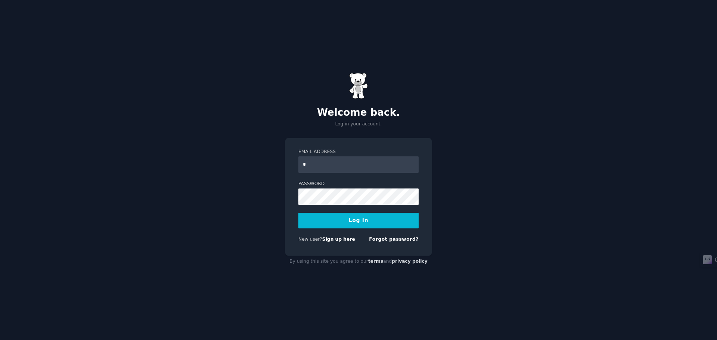
type input "**********"
click at [298, 213] on button "Log In" at bounding box center [358, 221] width 120 height 16
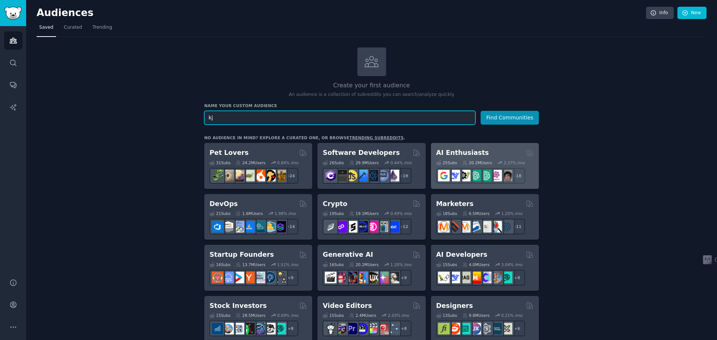
type input "k"
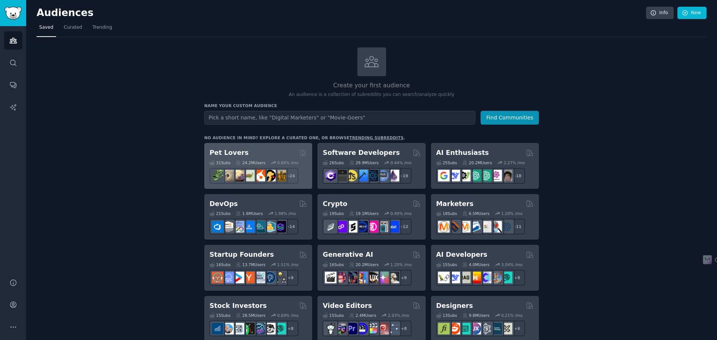
click at [273, 152] on div "Pet Lovers" at bounding box center [257, 152] width 97 height 9
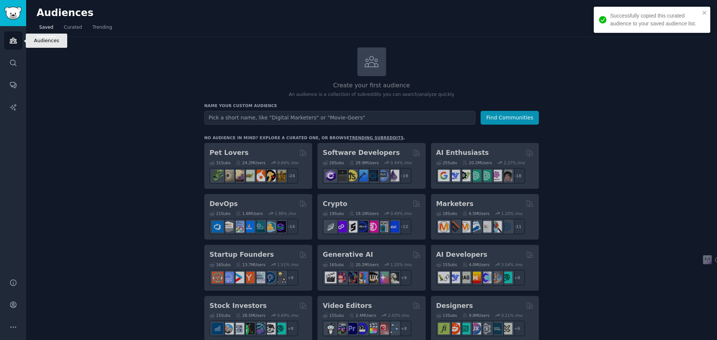
click at [12, 42] on icon "Sidebar" at bounding box center [13, 41] width 8 height 8
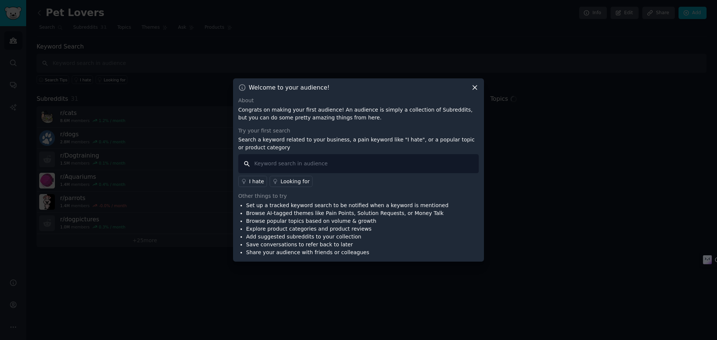
click at [296, 164] on input "text" at bounding box center [358, 163] width 240 height 19
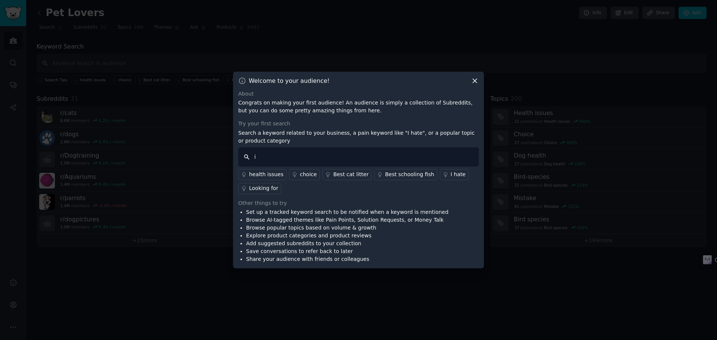
type input "i"
click at [478, 80] on icon at bounding box center [475, 81] width 8 height 8
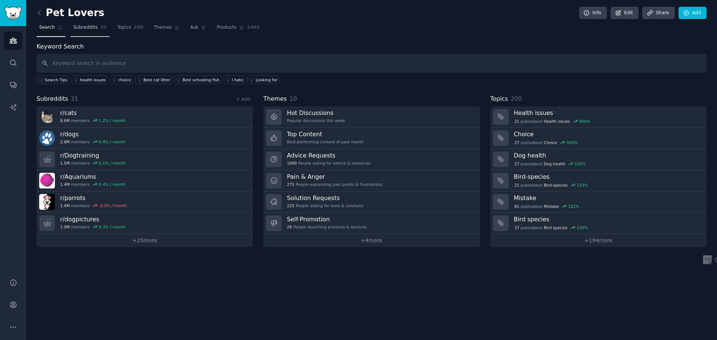
click at [94, 31] on link "Subreddits 31" at bounding box center [90, 29] width 39 height 15
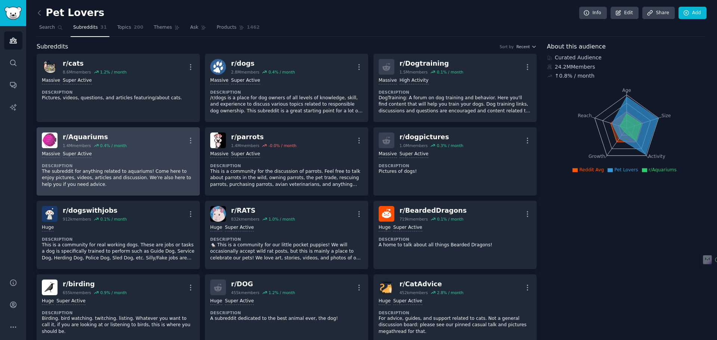
click at [133, 152] on div "Massive Super Active" at bounding box center [118, 154] width 153 height 7
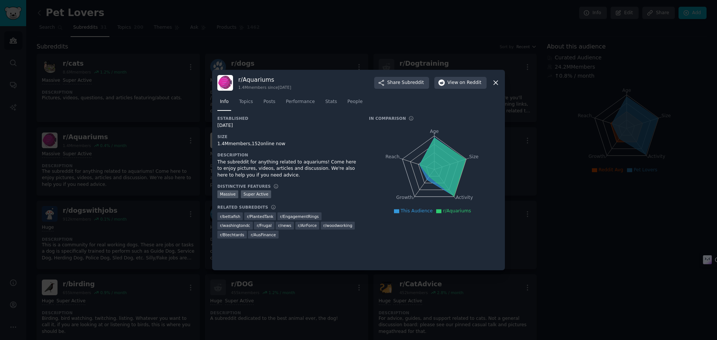
click at [493, 77] on div "r/ Aquariums 1.4M members since [DATE] Share Subreddit View on Reddit" at bounding box center [358, 83] width 282 height 16
click at [494, 85] on icon at bounding box center [495, 83] width 8 height 8
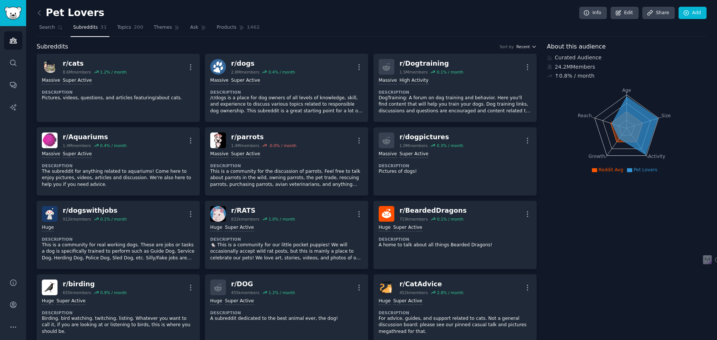
click at [528, 45] on span "Recent" at bounding box center [522, 46] width 13 height 5
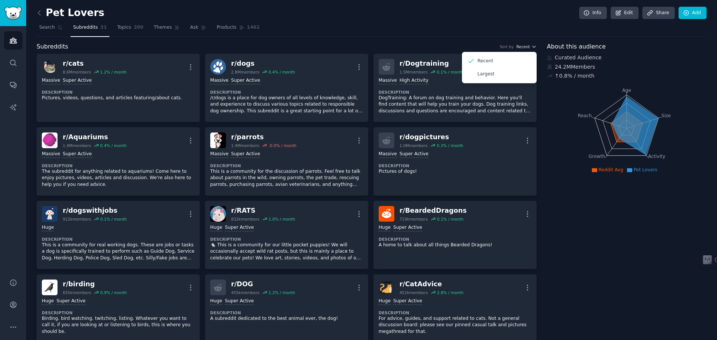
click at [528, 45] on span "Recent" at bounding box center [522, 46] width 13 height 5
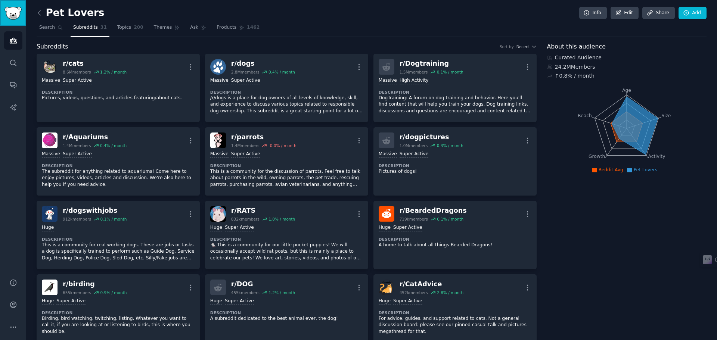
click at [17, 22] on link "Sidebar" at bounding box center [13, 13] width 26 height 26
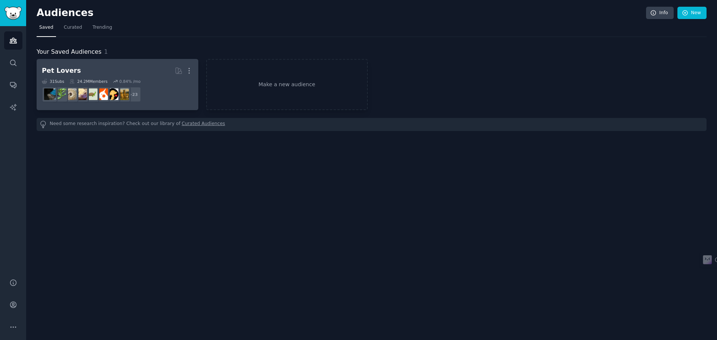
click at [130, 77] on h2 "Pet Lovers More" at bounding box center [117, 70] width 151 height 13
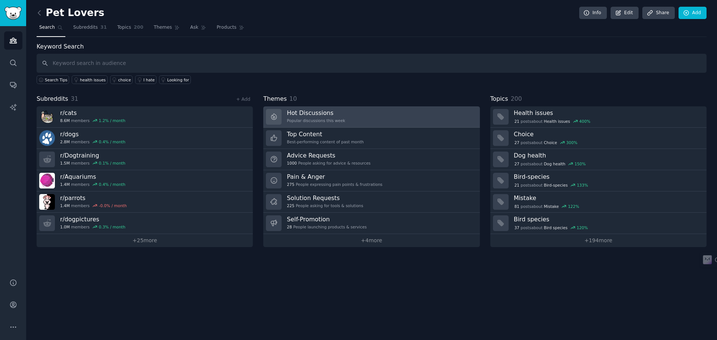
click at [285, 125] on link "Hot Discussions Popular discussions this week" at bounding box center [371, 116] width 216 height 21
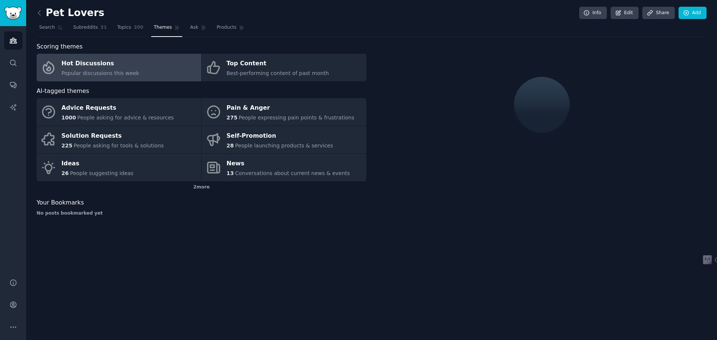
click at [36, 9] on div "Pet Lovers Info Edit Share Add Search Subreddits 31 Topics 200 Themes Ask Produ…" at bounding box center [371, 170] width 690 height 340
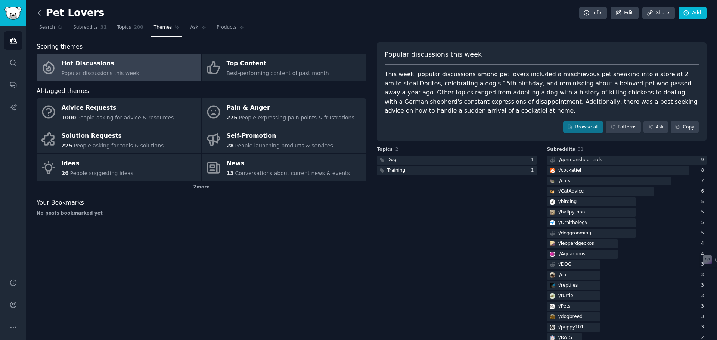
click at [39, 12] on icon at bounding box center [39, 12] width 2 height 4
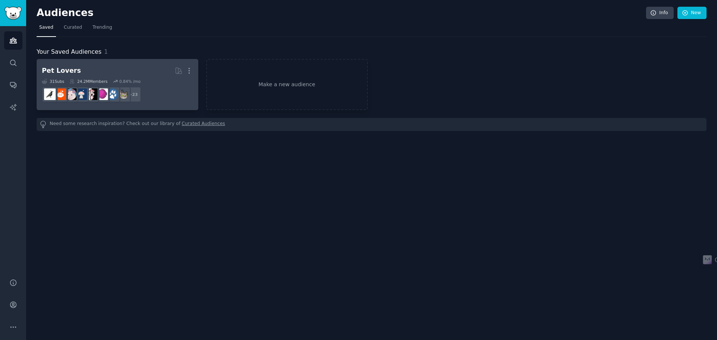
click at [145, 70] on h2 "Pet Lovers More" at bounding box center [117, 70] width 151 height 13
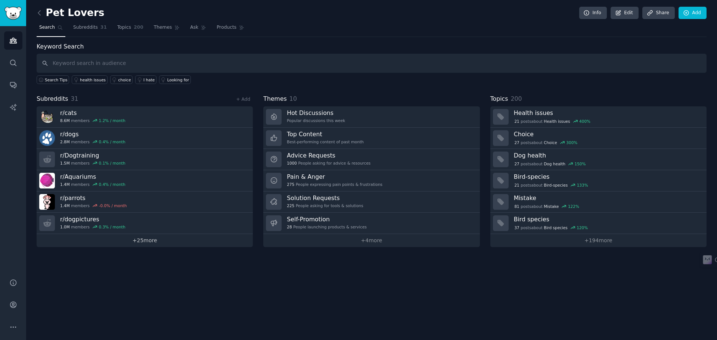
click at [129, 243] on link "+ 25 more" at bounding box center [145, 240] width 216 height 13
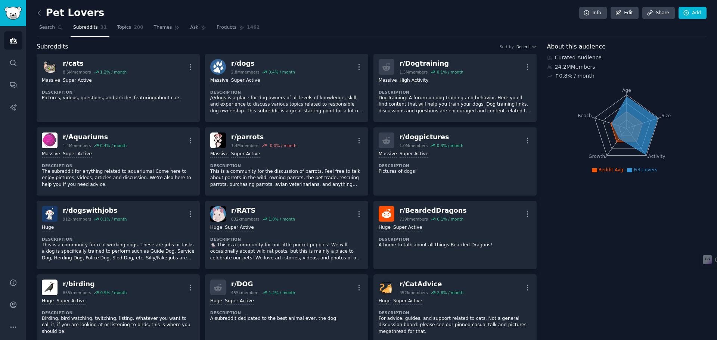
click at [534, 47] on icon "button" at bounding box center [533, 46] width 5 height 5
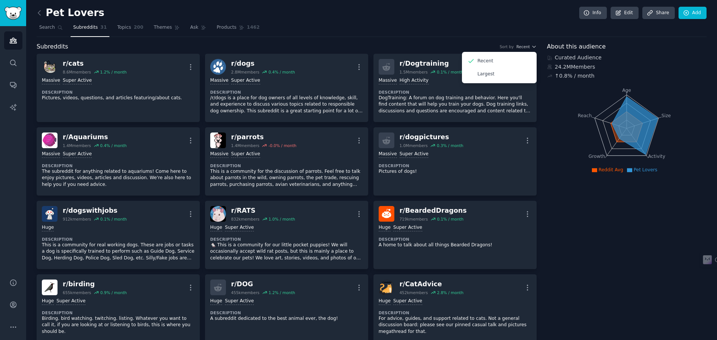
click at [154, 43] on div "Subreddits Sort by Recent Recent Largest" at bounding box center [287, 46] width 500 height 9
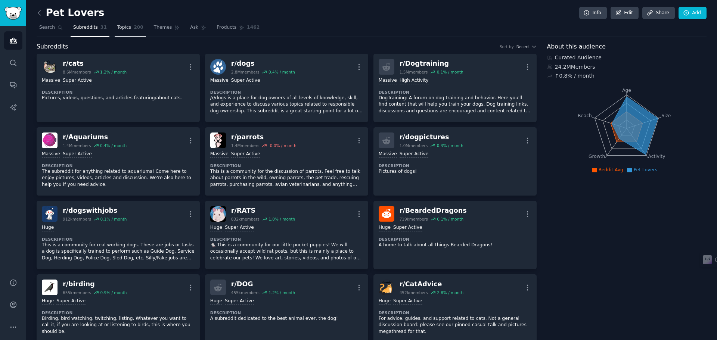
click at [122, 31] on link "Topics 200" at bounding box center [130, 29] width 31 height 15
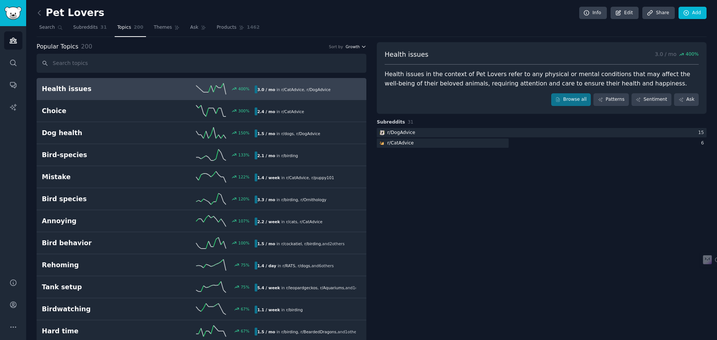
click at [361, 49] on icon "button" at bounding box center [363, 46] width 5 height 5
click at [85, 23] on link "Subreddits 31" at bounding box center [90, 29] width 39 height 15
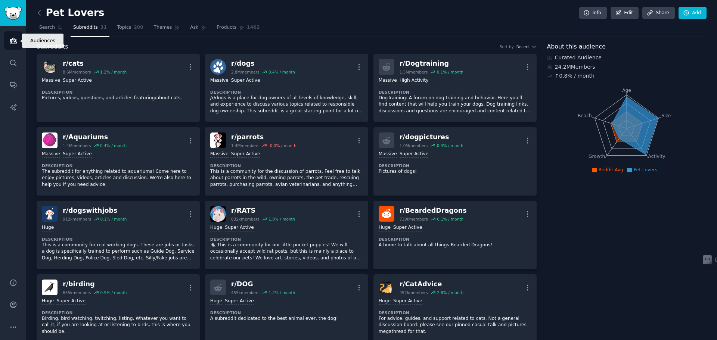
click at [18, 40] on link "Audiences" at bounding box center [13, 40] width 18 height 18
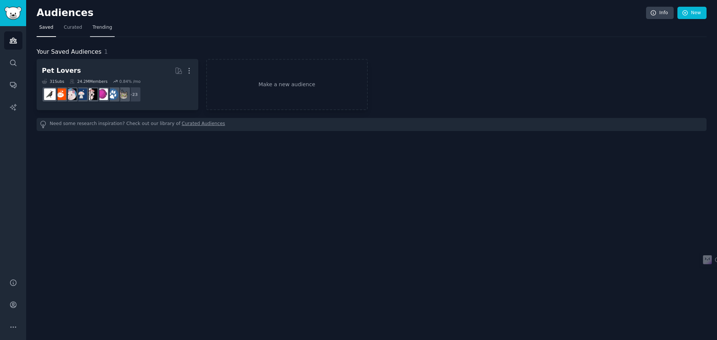
click at [95, 33] on link "Trending" at bounding box center [102, 29] width 25 height 15
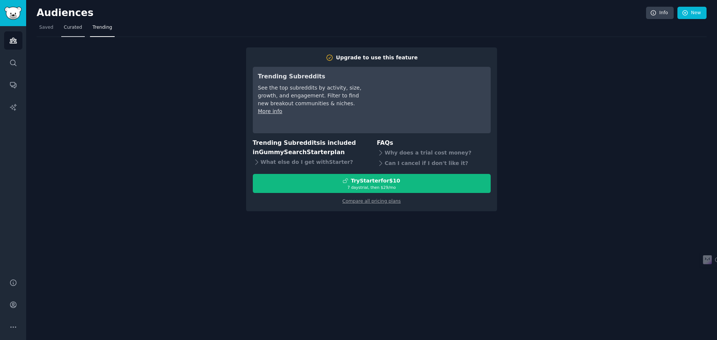
click at [71, 28] on span "Curated" at bounding box center [73, 27] width 18 height 7
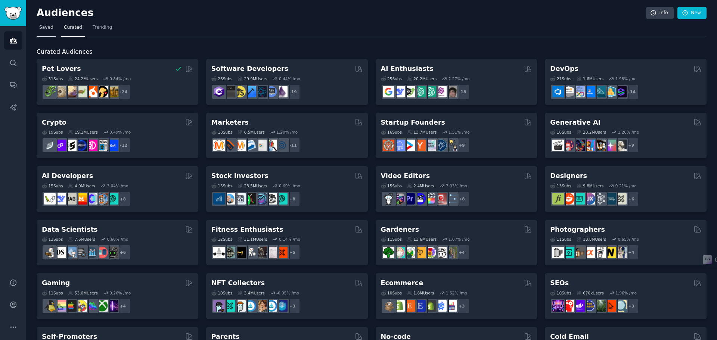
drag, startPoint x: 55, startPoint y: 31, endPoint x: 52, endPoint y: 32, distance: 3.8
click at [52, 32] on nav "Saved Curated Trending" at bounding box center [372, 29] width 670 height 15
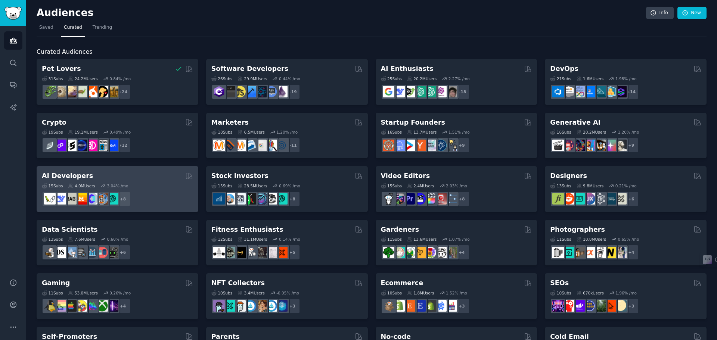
click at [150, 170] on div "AI Developers 15 Sub s 4.0M Users 3.04 % /mo + 8" at bounding box center [118, 189] width 162 height 46
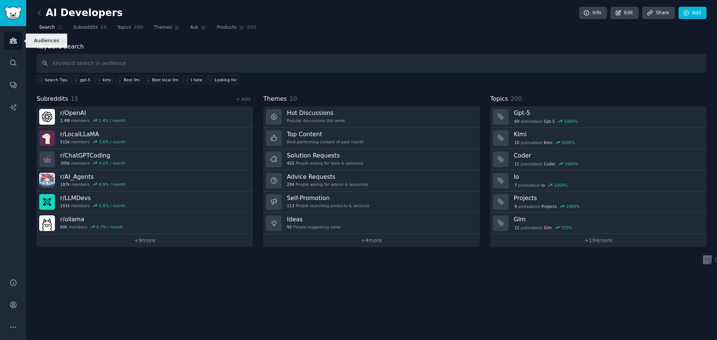
click at [11, 38] on icon "Sidebar" at bounding box center [13, 41] width 8 height 8
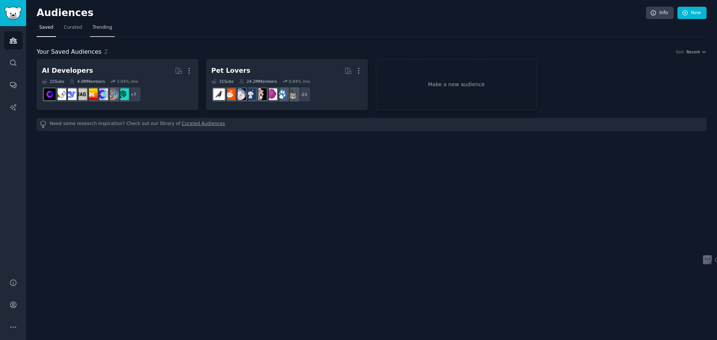
click at [109, 24] on link "Trending" at bounding box center [102, 29] width 25 height 15
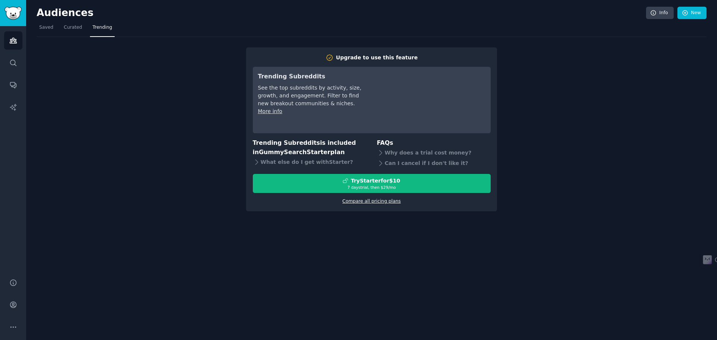
click at [371, 199] on link "Compare all pricing plans" at bounding box center [371, 201] width 58 height 5
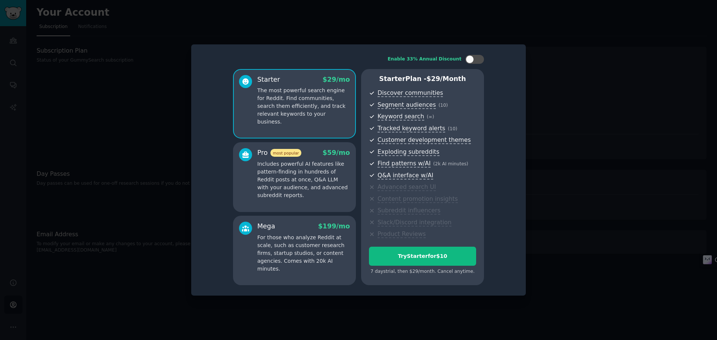
click at [315, 172] on p "Includes powerful AI features like pattern-finding in hundreds of Reddit posts …" at bounding box center [303, 179] width 93 height 39
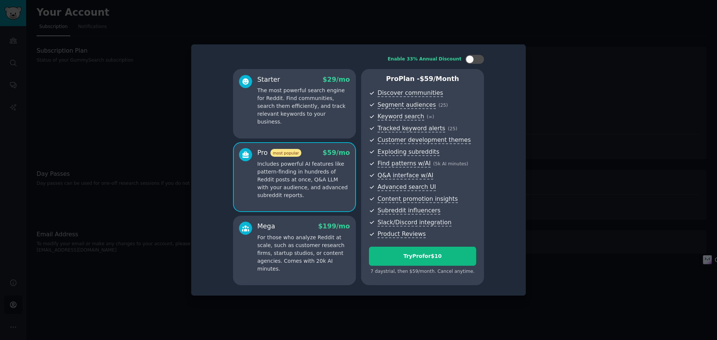
click at [317, 228] on div "Mega $ 199 /mo" at bounding box center [303, 226] width 93 height 9
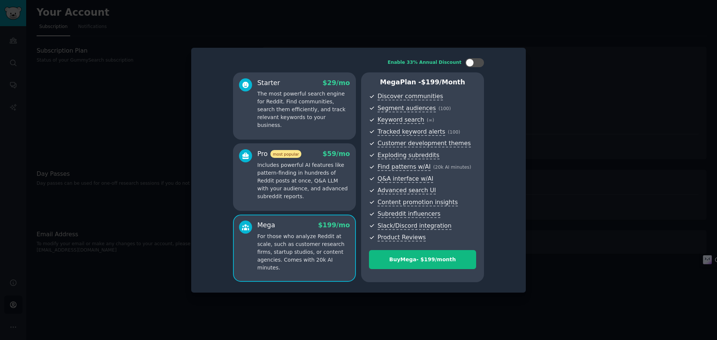
click at [304, 134] on div "Starter $ 29 /mo The most powerful search engine for Reddit. Find communities, …" at bounding box center [294, 105] width 123 height 67
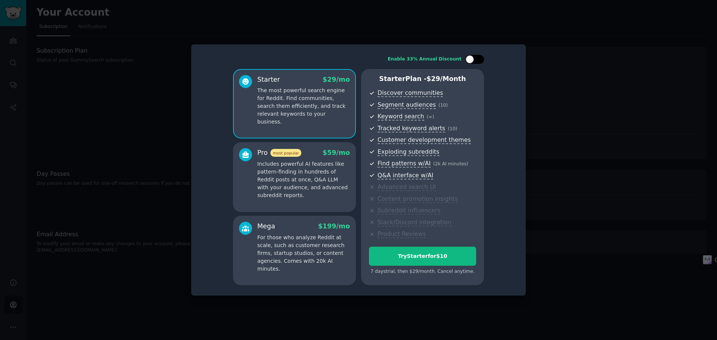
click at [471, 55] on div at bounding box center [474, 59] width 19 height 9
click at [291, 249] on p "For those who analyze Reddit at scale, such as customer research firms, startup…" at bounding box center [303, 253] width 93 height 39
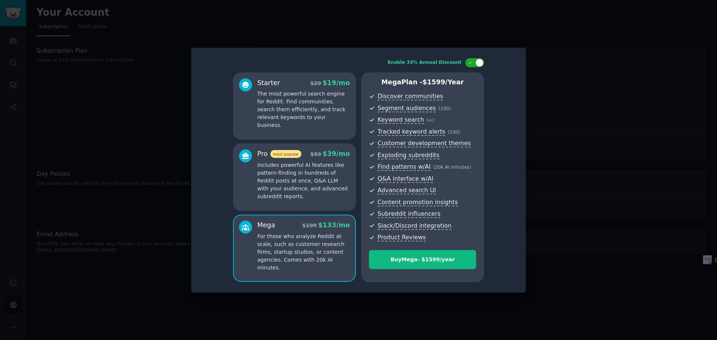
click at [294, 170] on p "Includes powerful AI features like pattern-finding in hundreds of Reddit posts …" at bounding box center [303, 180] width 93 height 39
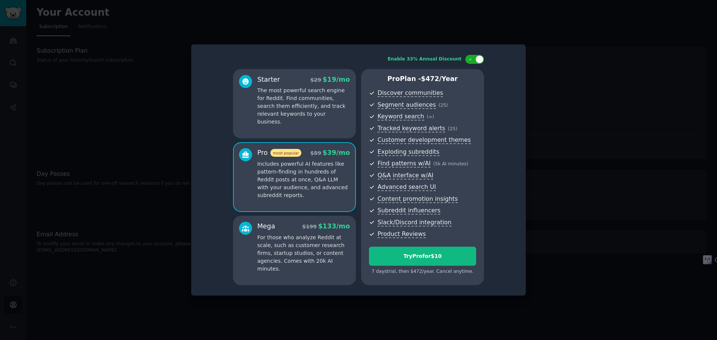
click at [287, 122] on div "Starter $ 29 $ 19 /mo The most powerful search engine for Reddit. Find communit…" at bounding box center [294, 103] width 123 height 69
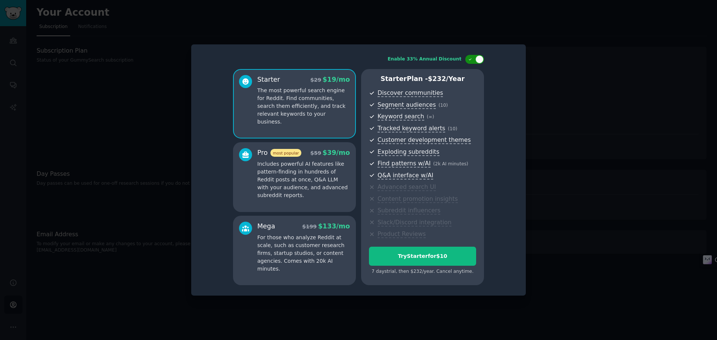
click at [471, 62] on div at bounding box center [474, 59] width 19 height 9
checkbox input "false"
click at [102, 86] on div at bounding box center [358, 170] width 717 height 340
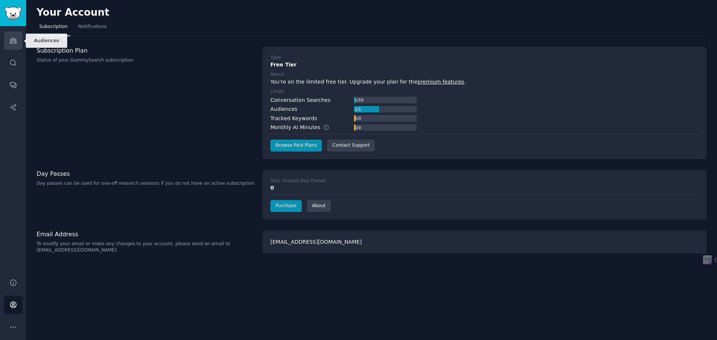
click at [19, 43] on link "Audiences" at bounding box center [13, 40] width 18 height 18
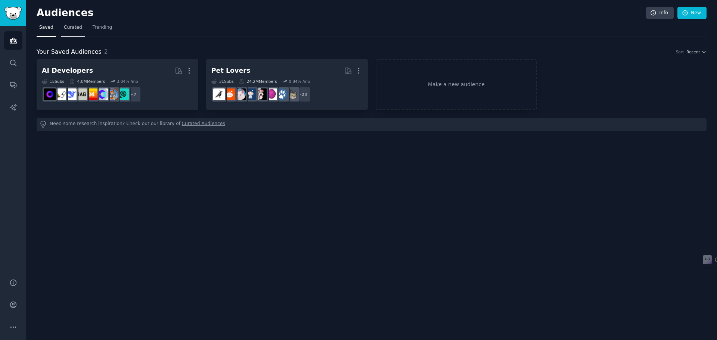
click at [65, 26] on span "Curated" at bounding box center [73, 27] width 18 height 7
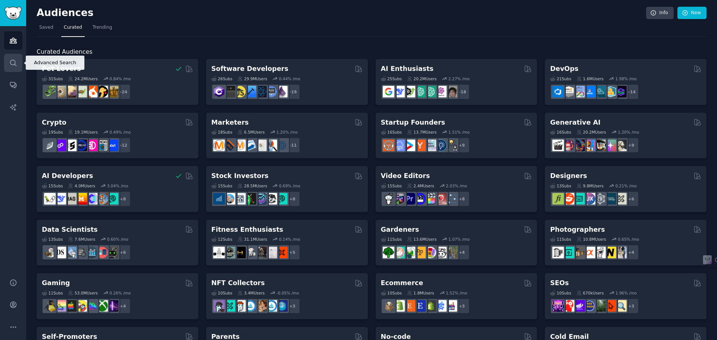
click at [15, 55] on link "Search" at bounding box center [13, 63] width 18 height 18
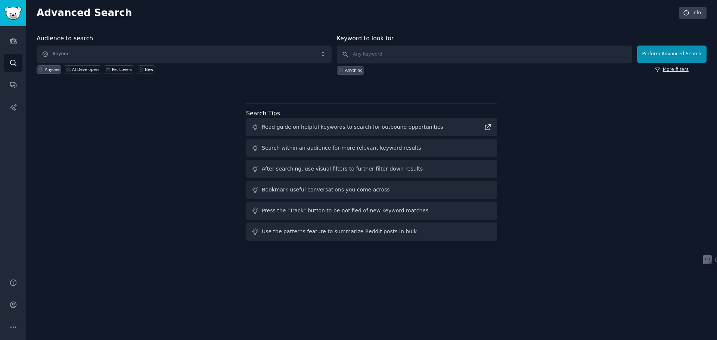
click at [672, 67] on link "More filters" at bounding box center [672, 69] width 34 height 7
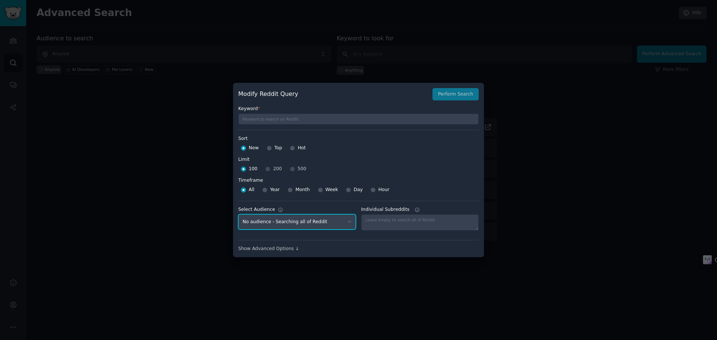
click at [344, 224] on select "No audience - Searching all of Reddit AI Developers - 15 Subreddits Pet Lovers …" at bounding box center [297, 221] width 118 height 15
click at [124, 140] on div at bounding box center [358, 170] width 717 height 340
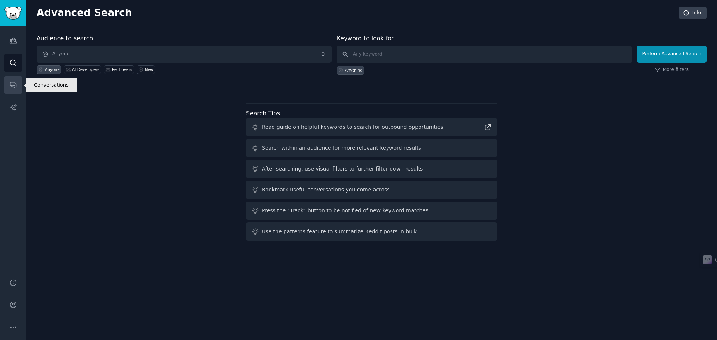
click at [19, 91] on link "Conversations" at bounding box center [13, 85] width 18 height 18
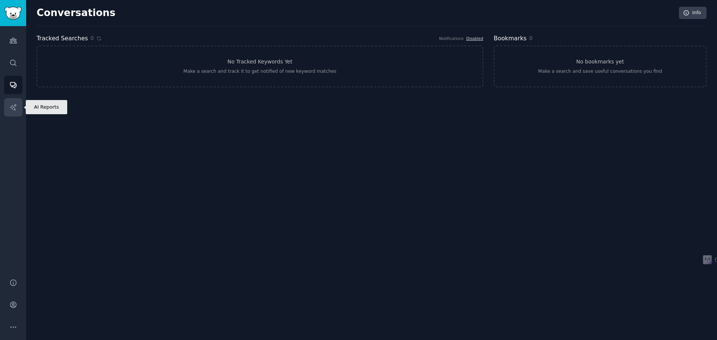
click at [16, 114] on link "AI Reports" at bounding box center [13, 107] width 18 height 18
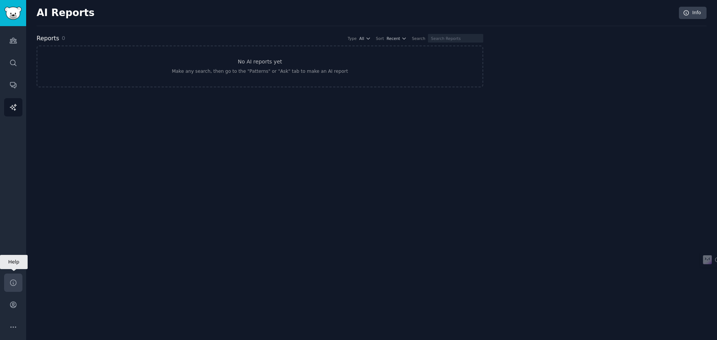
click at [10, 290] on link "Help" at bounding box center [13, 283] width 18 height 18
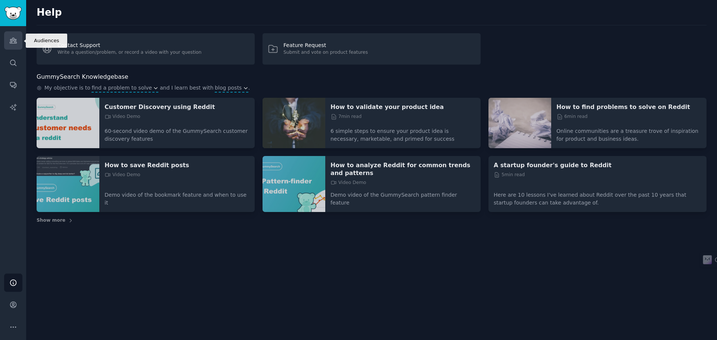
click at [12, 42] on icon "Sidebar" at bounding box center [13, 40] width 7 height 5
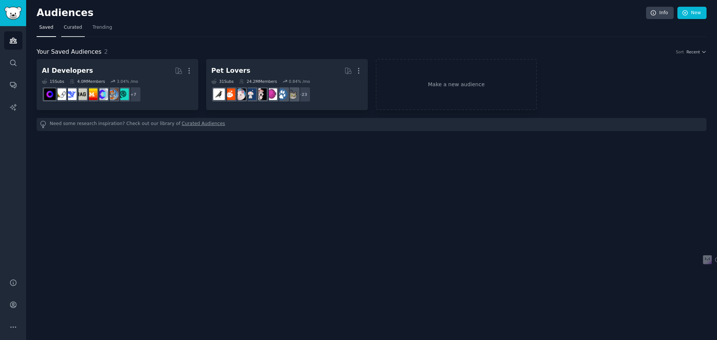
click at [79, 30] on link "Curated" at bounding box center [73, 29] width 24 height 15
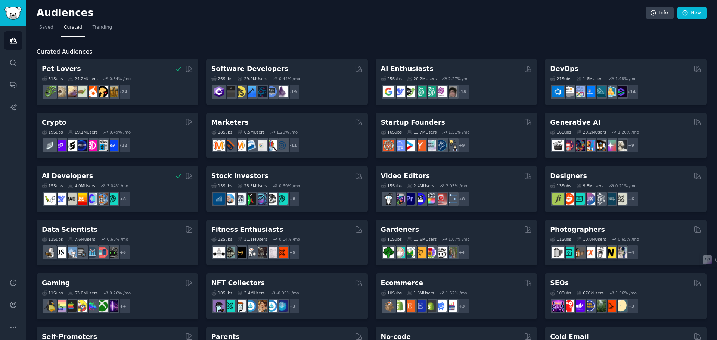
click at [127, 51] on h2 "Curated Audiences" at bounding box center [372, 51] width 670 height 9
click at [195, 52] on h2 "Curated Audiences" at bounding box center [372, 51] width 670 height 9
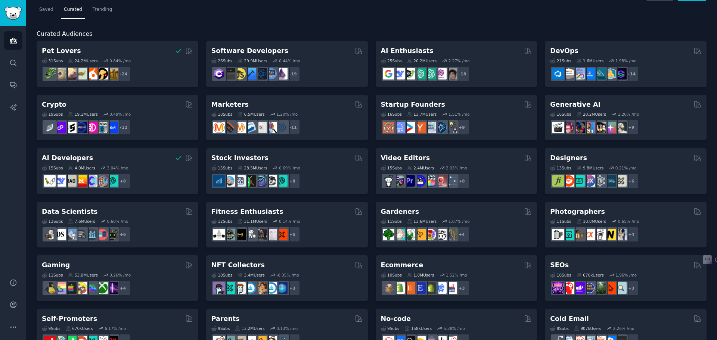
scroll to position [3, 0]
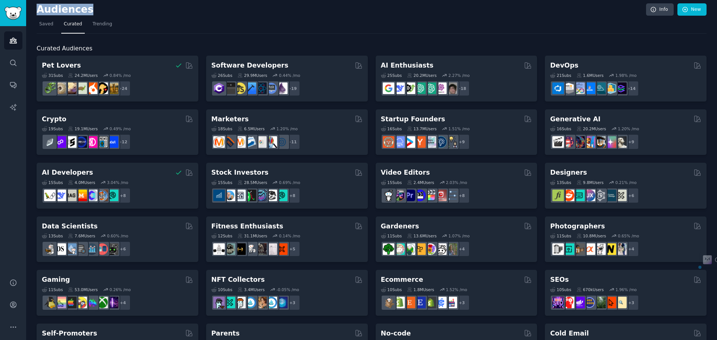
drag, startPoint x: 83, startPoint y: 9, endPoint x: 35, endPoint y: 11, distance: 47.4
click at [35, 11] on div "Audiences Info New Saved Curated Trending Curated Audiences Pet Lovers Curated …" at bounding box center [371, 295] width 690 height 597
click at [166, 9] on h2 "Audiences" at bounding box center [341, 10] width 609 height 12
click at [662, 7] on link "Info" at bounding box center [660, 9] width 28 height 13
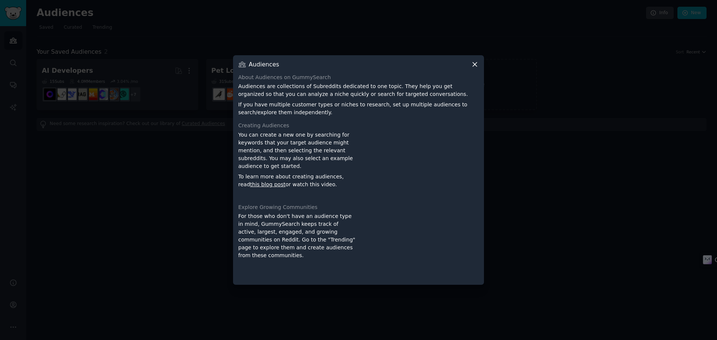
click at [473, 62] on icon at bounding box center [474, 64] width 4 height 4
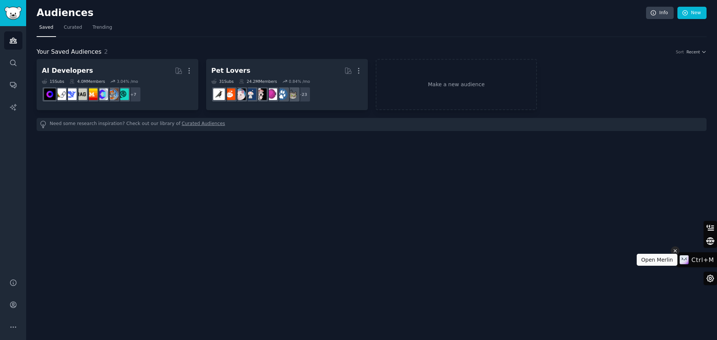
click at [679, 250] on button at bounding box center [674, 250] width 9 height 9
click at [693, 49] on span "Recent" at bounding box center [692, 51] width 13 height 5
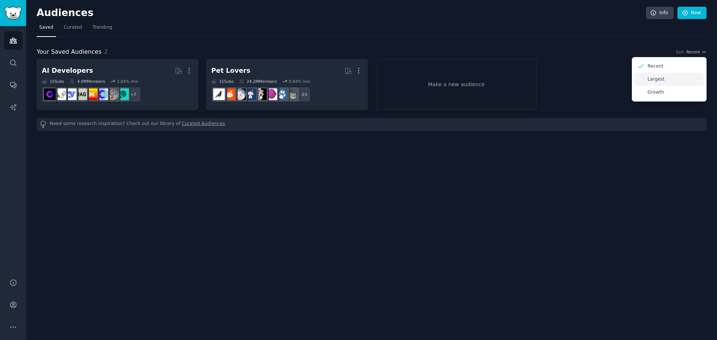
click at [663, 81] on div "Largest" at bounding box center [668, 79] width 69 height 13
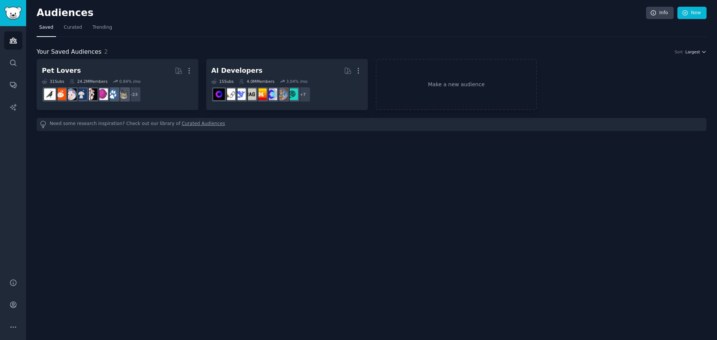
click at [689, 52] on span "Largest" at bounding box center [692, 51] width 15 height 5
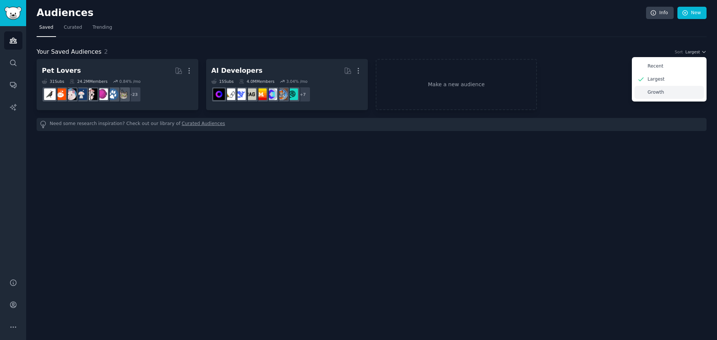
click at [649, 91] on p "Growth" at bounding box center [655, 92] width 16 height 7
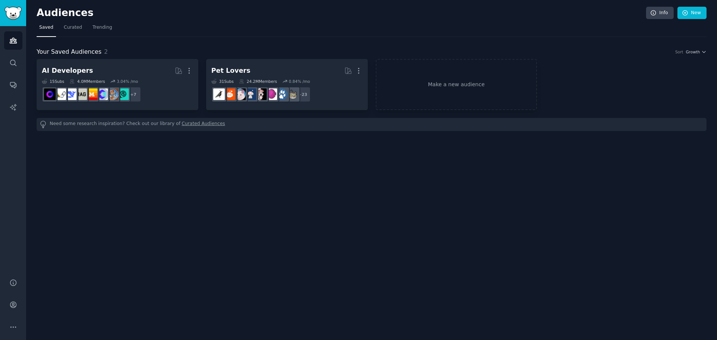
click at [698, 56] on div "Your Saved Audiences 2 Sort Growth" at bounding box center [372, 51] width 670 height 9
click at [691, 54] on span "Growth" at bounding box center [692, 51] width 14 height 5
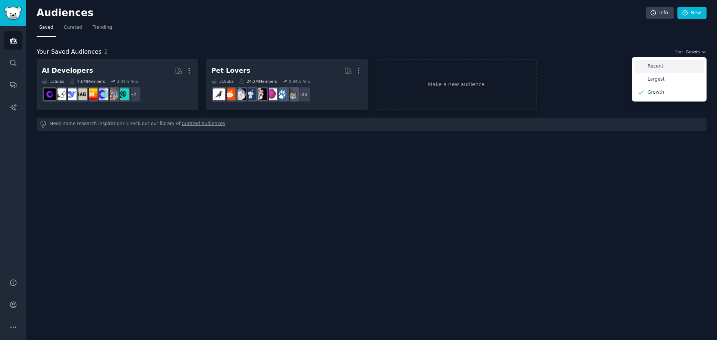
click at [660, 69] on p "Recent" at bounding box center [655, 66] width 16 height 7
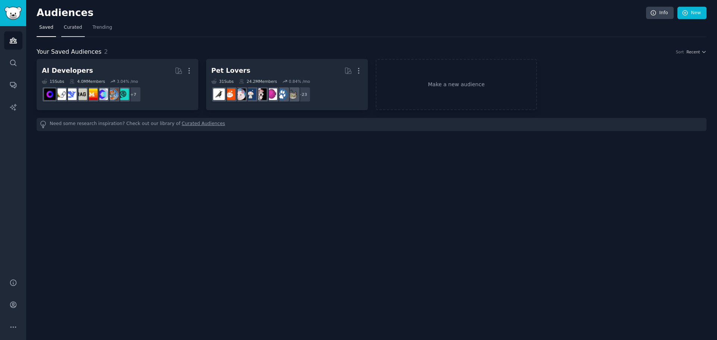
click at [64, 25] on span "Curated" at bounding box center [73, 27] width 18 height 7
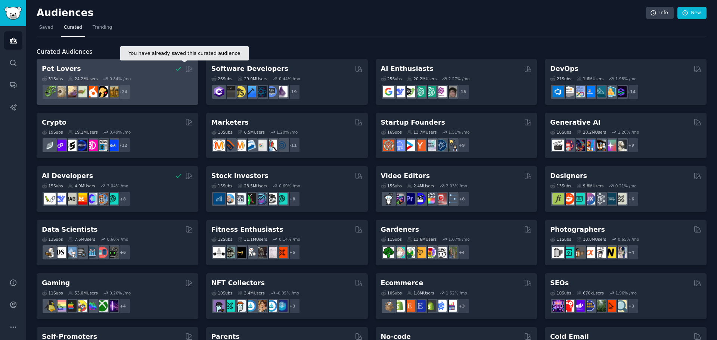
click at [178, 65] on icon at bounding box center [179, 69] width 8 height 8
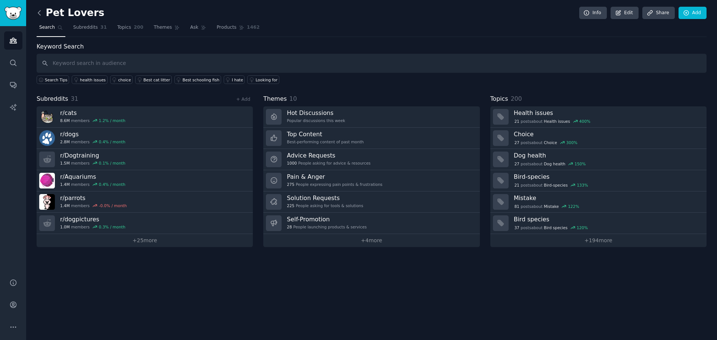
click at [42, 12] on icon at bounding box center [39, 13] width 8 height 8
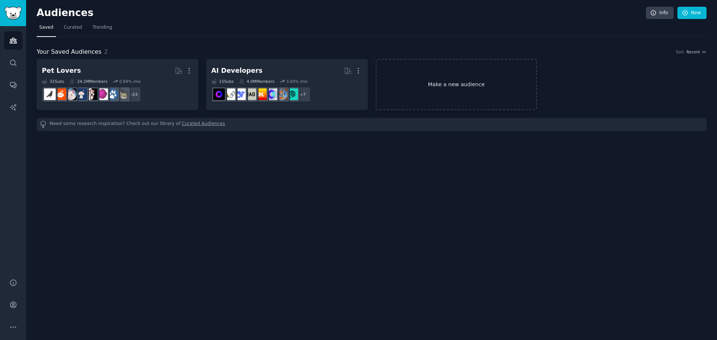
click at [426, 66] on link "Make a new audience" at bounding box center [456, 84] width 162 height 51
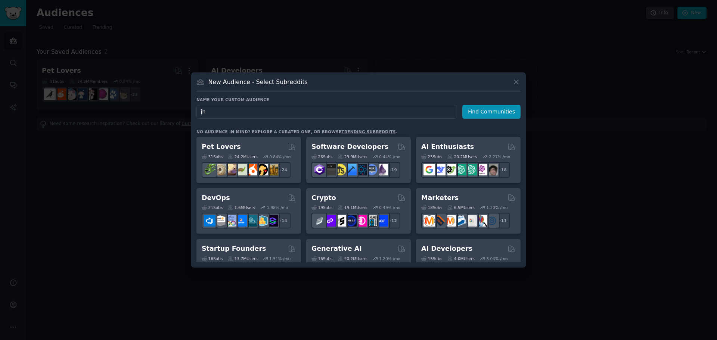
type input "j"
type input "mobie"
click button "Find Communities" at bounding box center [491, 112] width 58 height 14
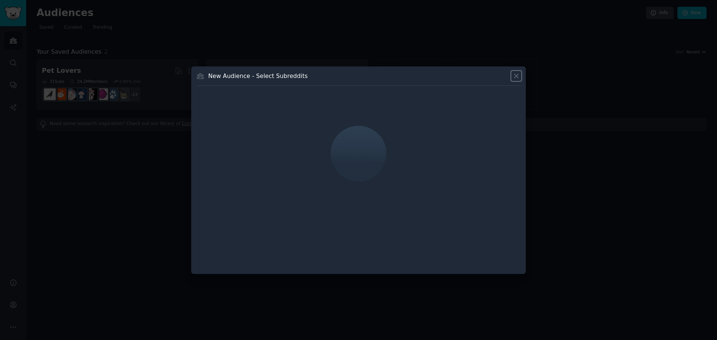
click at [517, 77] on icon at bounding box center [516, 76] width 8 height 8
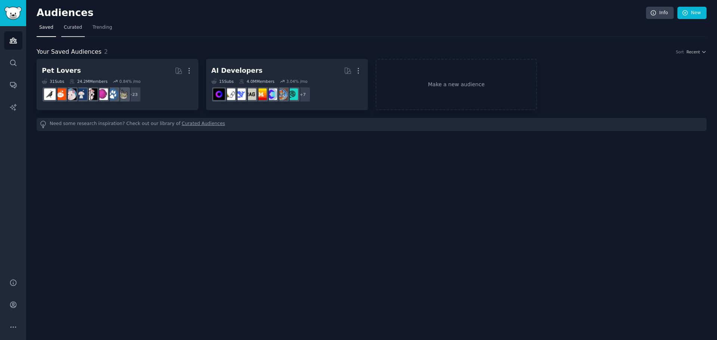
click at [62, 24] on link "Curated" at bounding box center [73, 29] width 24 height 15
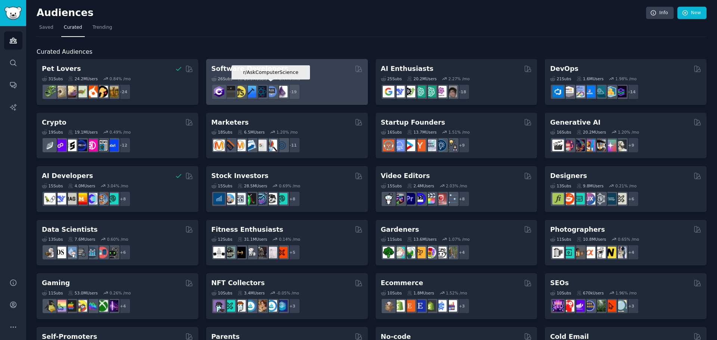
click at [278, 89] on div at bounding box center [271, 92] width 16 height 16
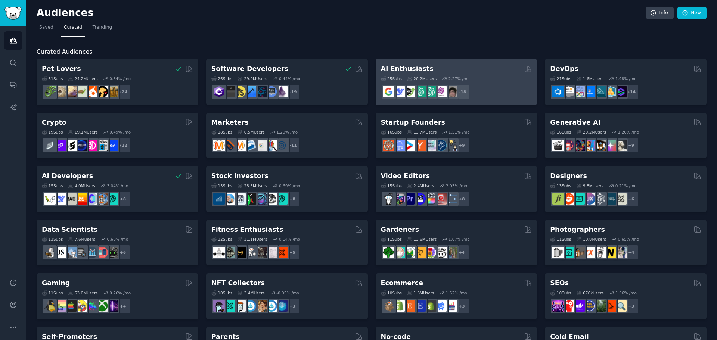
click at [448, 71] on div "AI Enthusiasts" at bounding box center [456, 68] width 151 height 9
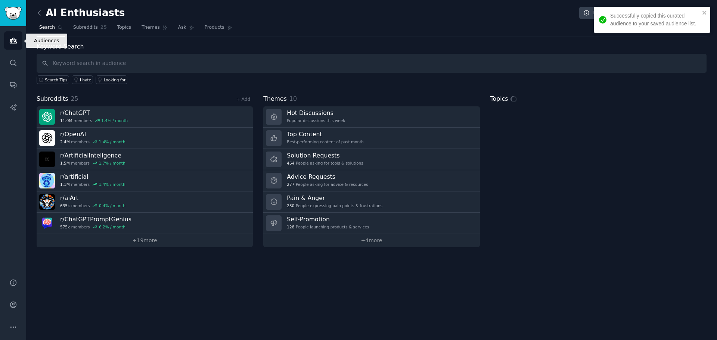
click at [17, 36] on link "Audiences" at bounding box center [13, 40] width 18 height 18
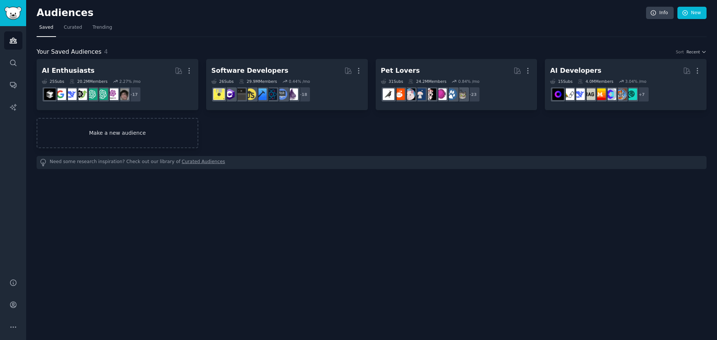
click at [167, 133] on link "Make a new audience" at bounding box center [118, 133] width 162 height 30
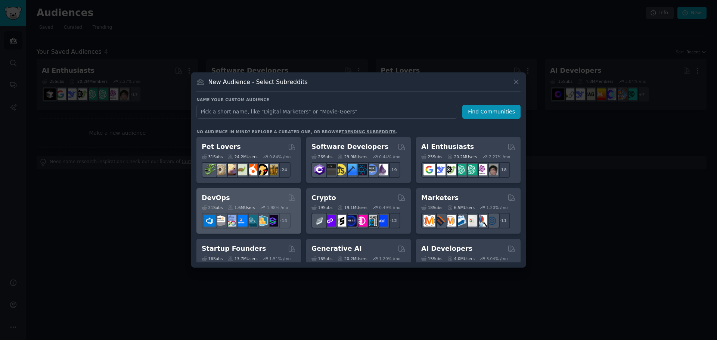
click at [256, 195] on div "DevOps" at bounding box center [249, 197] width 94 height 9
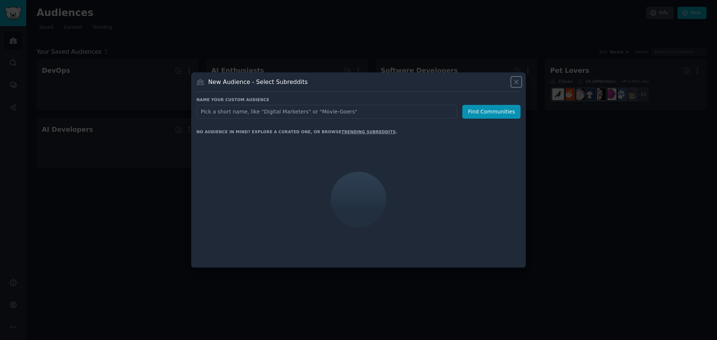
click at [515, 84] on icon at bounding box center [516, 82] width 8 height 8
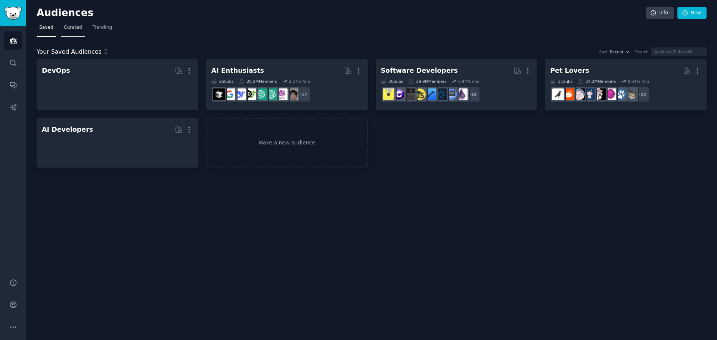
click at [75, 31] on link "Curated" at bounding box center [73, 29] width 24 height 15
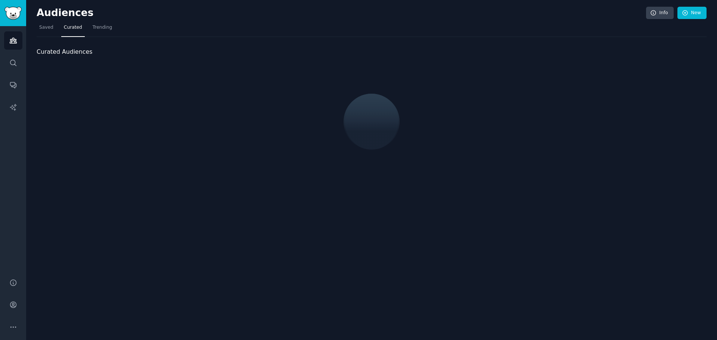
click at [75, 31] on link "Curated" at bounding box center [73, 29] width 24 height 15
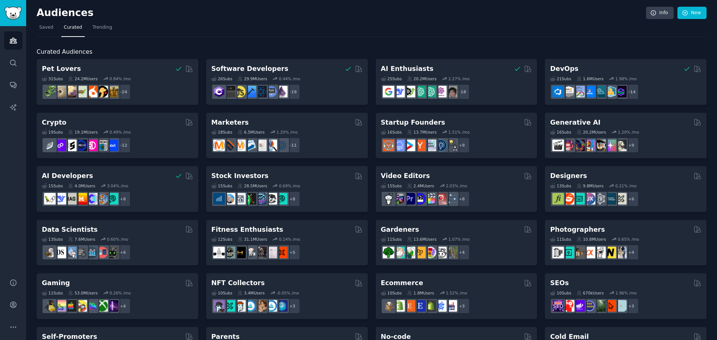
click at [75, 31] on link "Curated" at bounding box center [73, 29] width 24 height 15
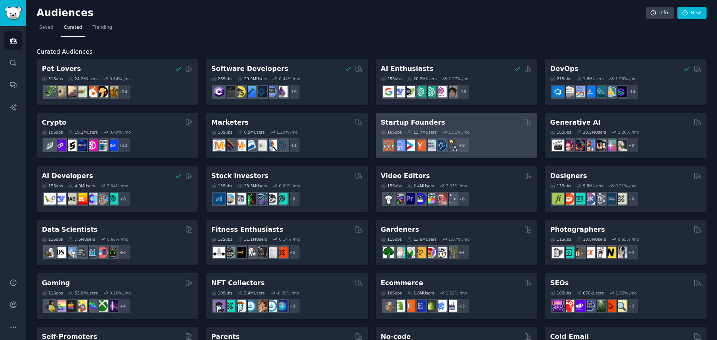
click at [403, 119] on h2 "Startup Founders" at bounding box center [413, 122] width 64 height 9
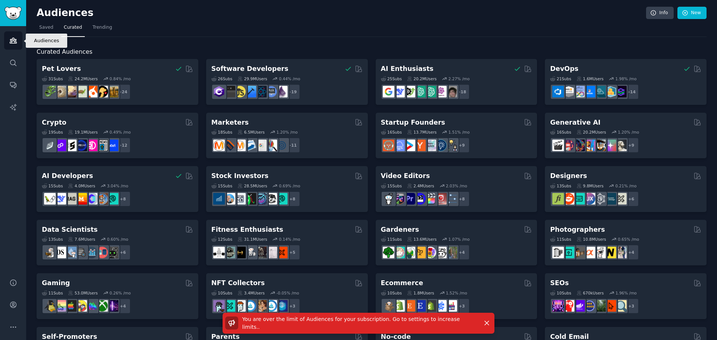
click at [21, 40] on link "Audiences" at bounding box center [13, 40] width 18 height 18
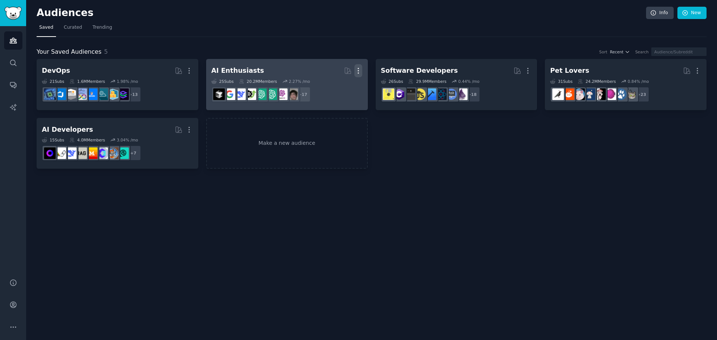
click at [356, 69] on icon "button" at bounding box center [358, 71] width 8 height 8
click at [337, 87] on p "Delete" at bounding box center [337, 86] width 17 height 8
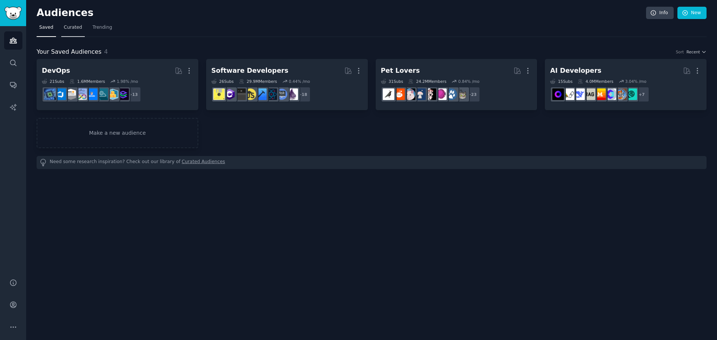
click at [73, 30] on span "Curated" at bounding box center [73, 27] width 18 height 7
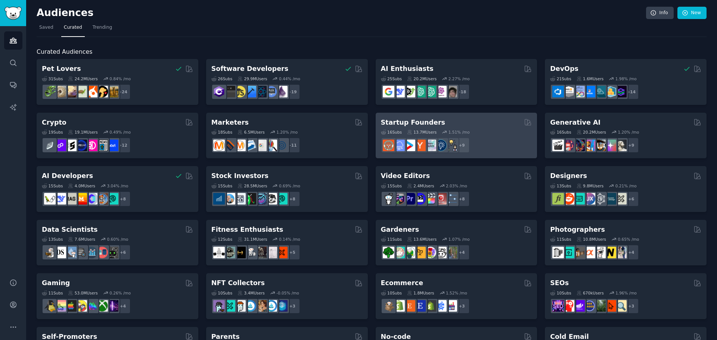
click at [419, 119] on h2 "Startup Founders" at bounding box center [413, 122] width 64 height 9
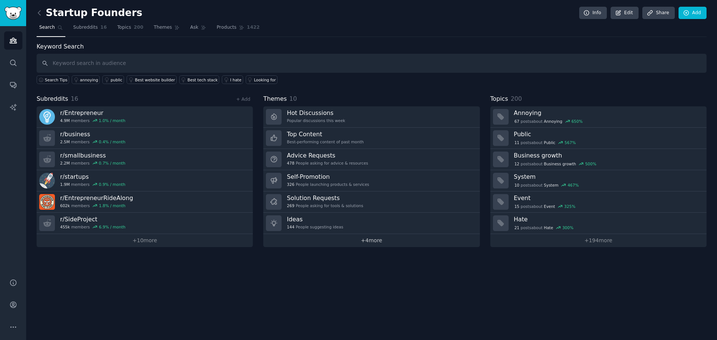
click at [379, 244] on link "+ 4 more" at bounding box center [371, 240] width 216 height 13
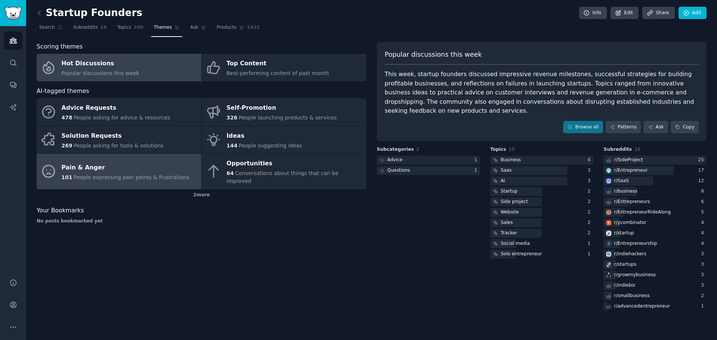
click at [180, 170] on link "Pain & Anger 101 People expressing pain points & frustrations" at bounding box center [119, 171] width 165 height 35
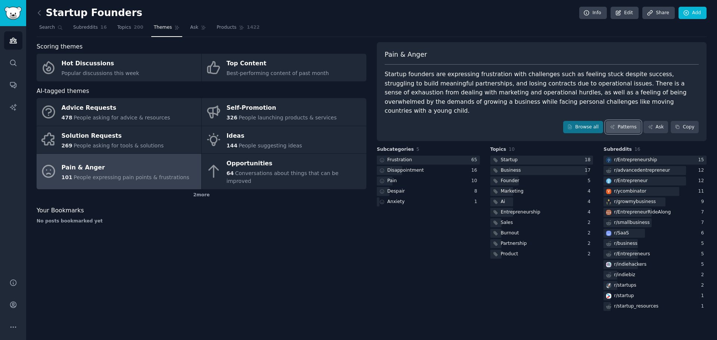
click at [634, 122] on link "Patterns" at bounding box center [622, 127] width 35 height 13
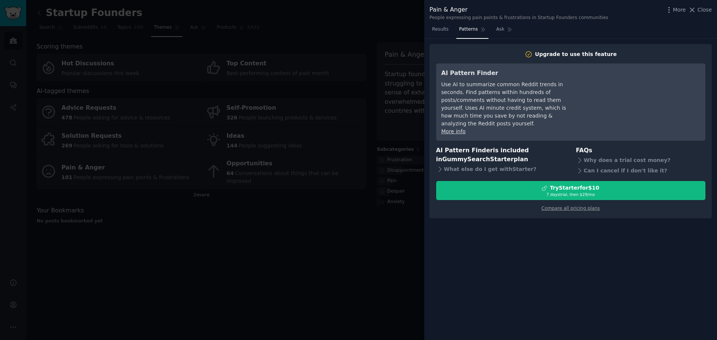
click at [354, 223] on div at bounding box center [358, 170] width 717 height 340
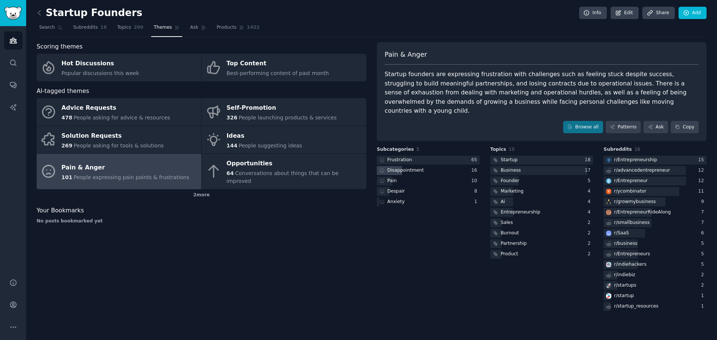
click at [411, 167] on div "Disappointment" at bounding box center [405, 170] width 37 height 7
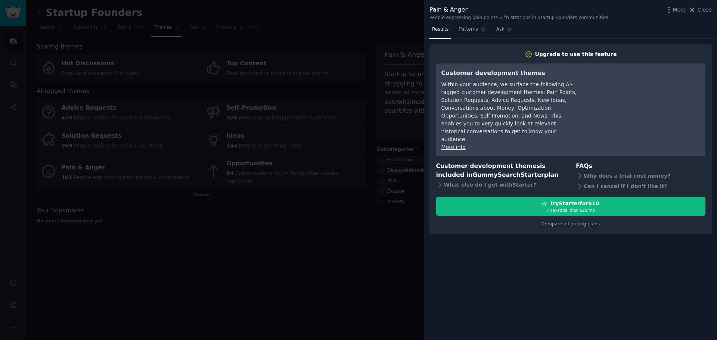
click at [400, 203] on div at bounding box center [358, 170] width 717 height 340
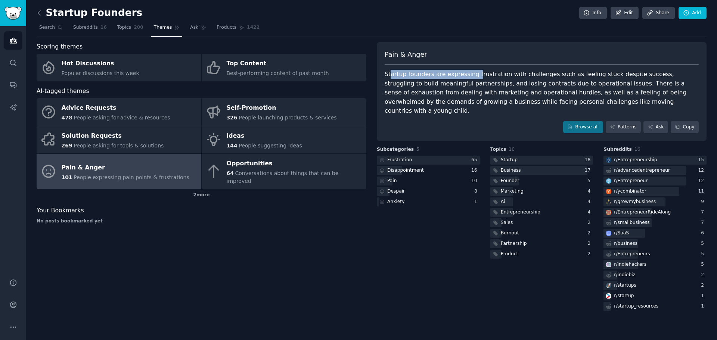
drag, startPoint x: 391, startPoint y: 76, endPoint x: 471, endPoint y: 77, distance: 79.9
click at [471, 77] on div "Startup founders are expressing frustration with challenges such as feeling stu…" at bounding box center [541, 93] width 314 height 46
click at [596, 122] on link "Browse all" at bounding box center [583, 127] width 40 height 13
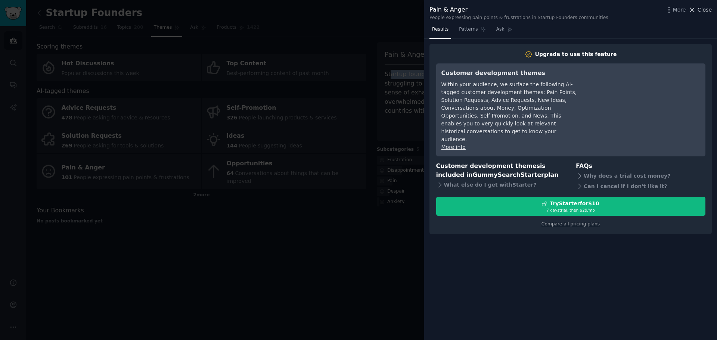
click at [706, 9] on span "Close" at bounding box center [704, 10] width 14 height 8
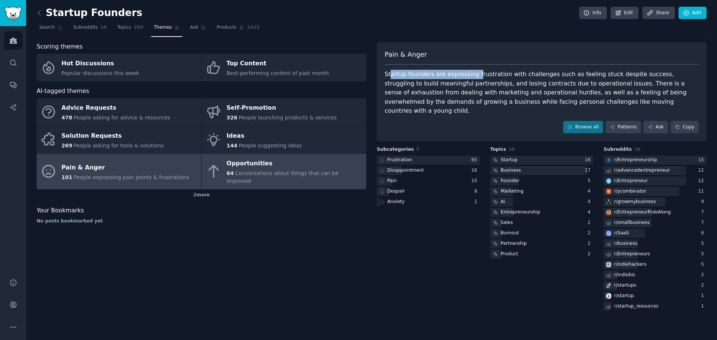
click at [319, 162] on div "Opportunities" at bounding box center [295, 164] width 136 height 12
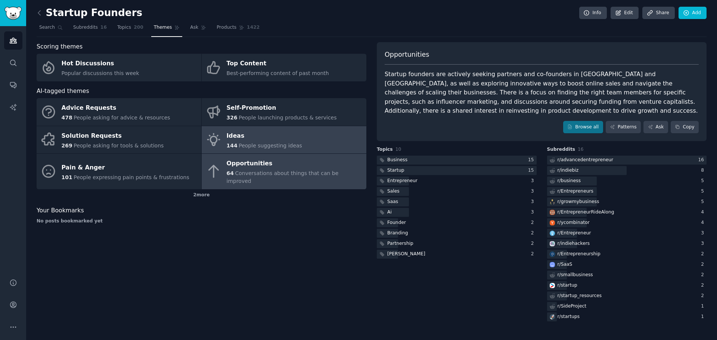
click at [308, 141] on link "Ideas 144 People suggesting ideas" at bounding box center [284, 140] width 165 height 28
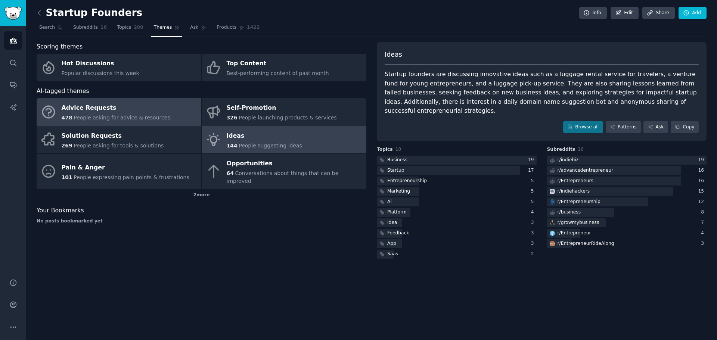
click at [135, 124] on link "Advice Requests 478 People asking for advice & resources" at bounding box center [119, 112] width 165 height 28
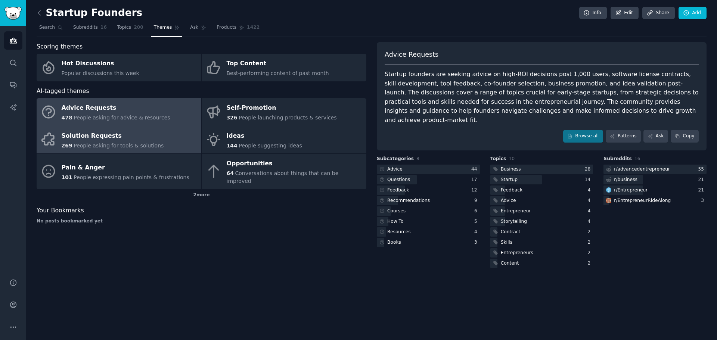
click at [135, 135] on div "Solution Requests" at bounding box center [113, 136] width 102 height 12
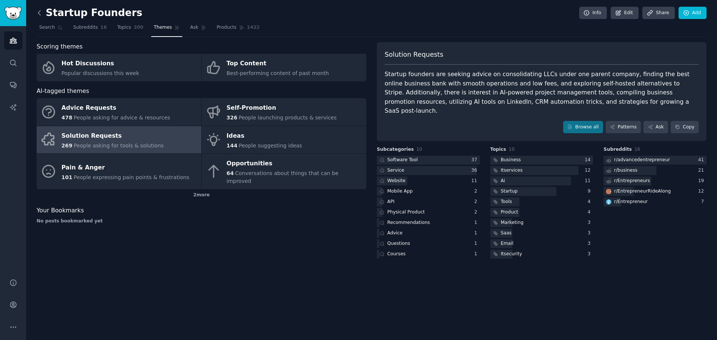
click at [39, 16] on icon at bounding box center [39, 13] width 8 height 8
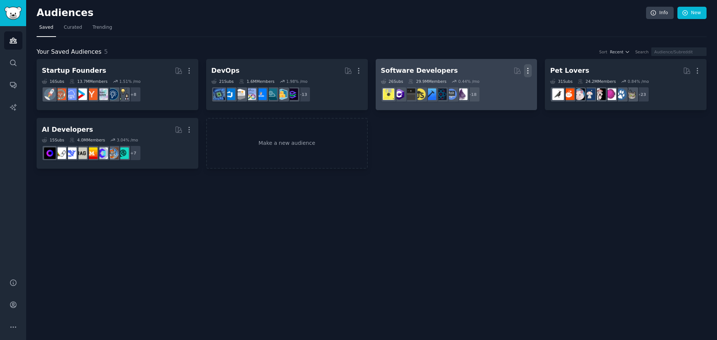
click at [526, 72] on icon "button" at bounding box center [528, 71] width 8 height 8
click at [501, 90] on div "Delete" at bounding box center [501, 87] width 35 height 16
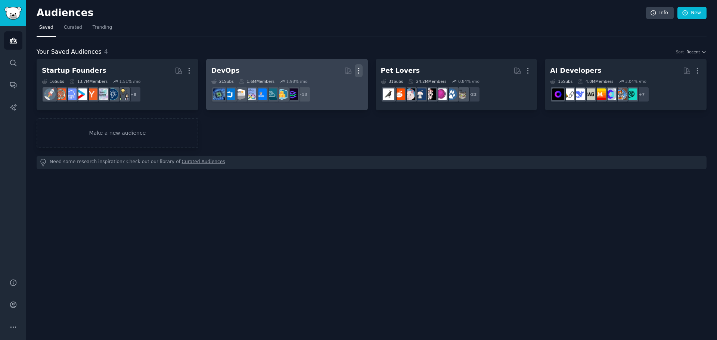
click at [360, 69] on icon "button" at bounding box center [359, 71] width 8 height 8
click at [343, 91] on div "Delete" at bounding box center [332, 87] width 35 height 16
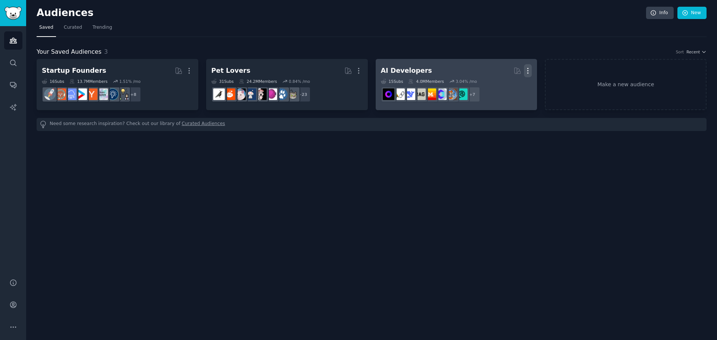
click at [527, 74] on icon "button" at bounding box center [528, 71] width 8 height 8
click at [514, 87] on p "Delete" at bounding box center [507, 86] width 17 height 8
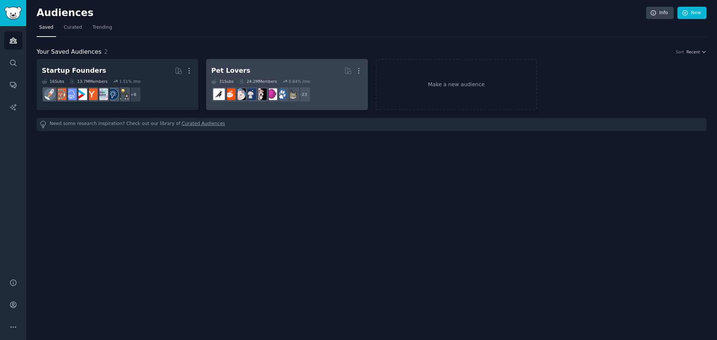
click at [305, 83] on div "31 Sub s 24.2M Members 0.84 % /mo" at bounding box center [286, 81] width 151 height 5
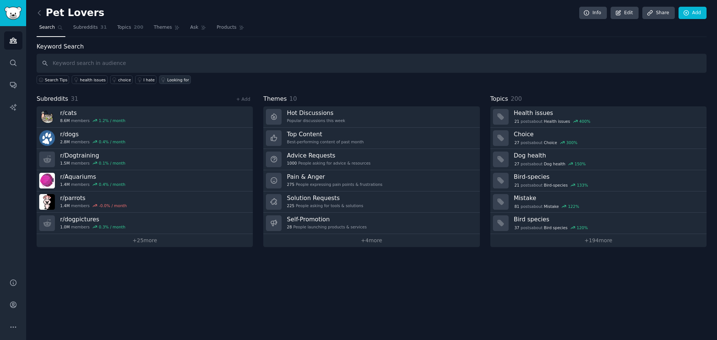
click at [163, 82] on link "Looking for" at bounding box center [175, 79] width 32 height 9
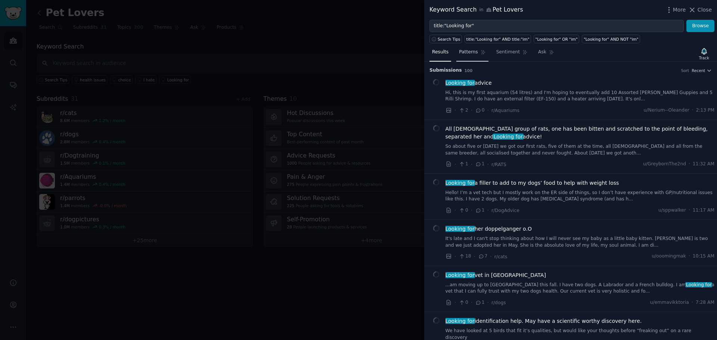
click at [468, 54] on span "Patterns" at bounding box center [468, 52] width 19 height 7
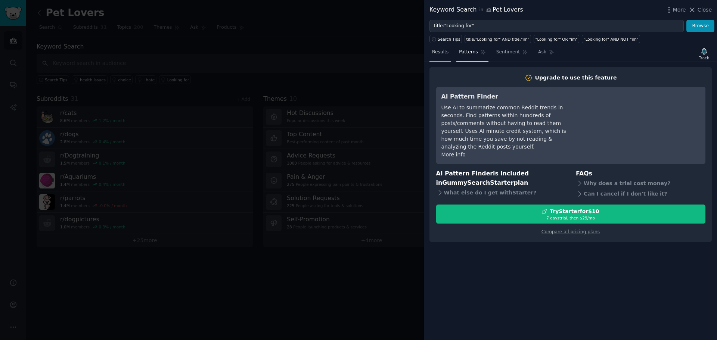
click at [441, 54] on span "Results" at bounding box center [440, 52] width 16 height 7
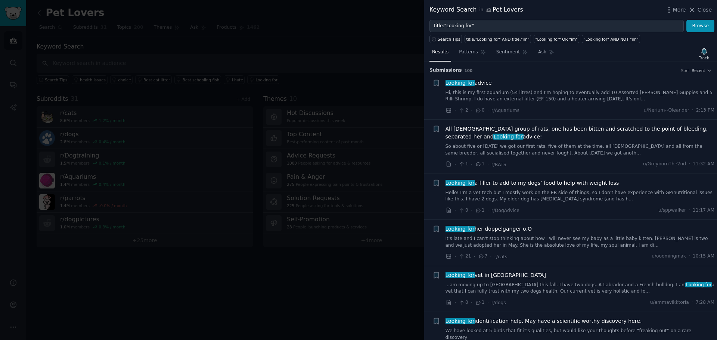
click at [365, 27] on div at bounding box center [358, 170] width 717 height 340
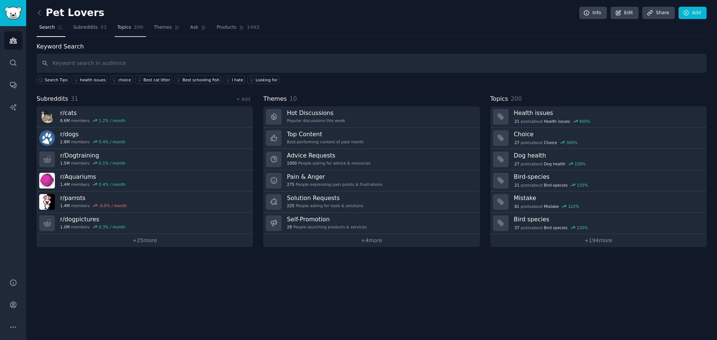
click at [115, 37] on link "Topics 200" at bounding box center [130, 29] width 31 height 15
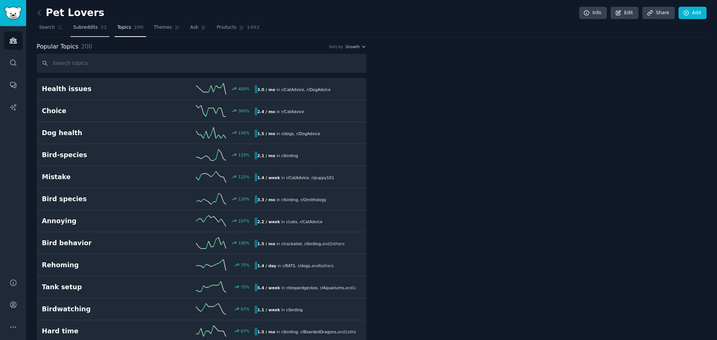
click at [79, 31] on link "Subreddits 31" at bounding box center [90, 29] width 39 height 15
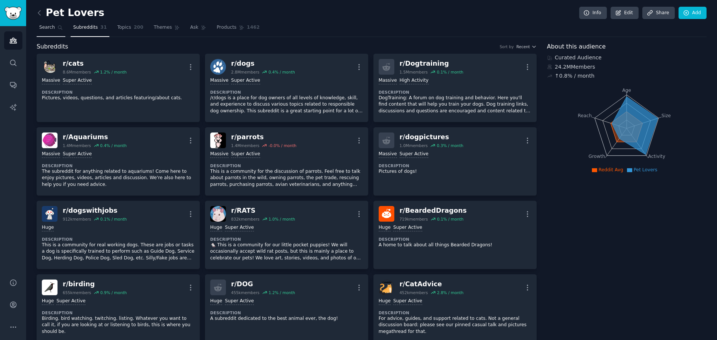
click at [59, 23] on link "Search" at bounding box center [51, 29] width 29 height 15
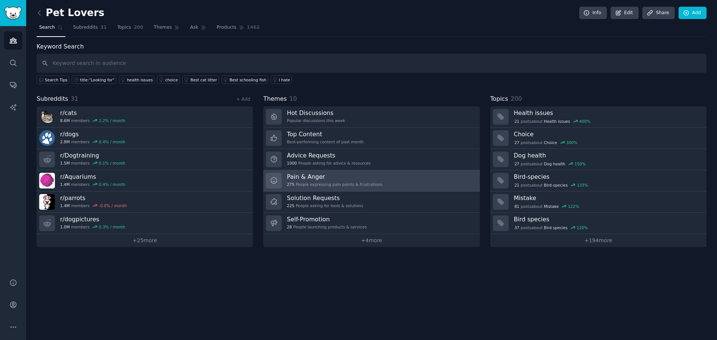
click at [357, 174] on h3 "Pain & Anger" at bounding box center [335, 177] width 96 height 8
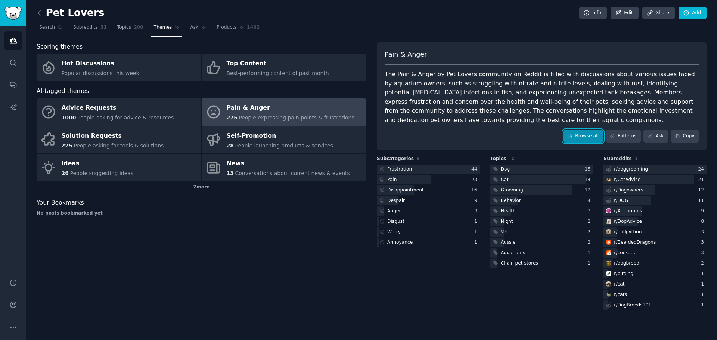
click at [572, 134] on icon at bounding box center [569, 136] width 5 height 5
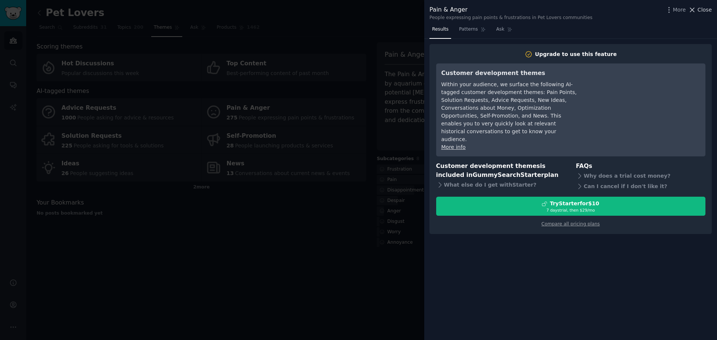
click at [695, 13] on icon at bounding box center [692, 10] width 8 height 8
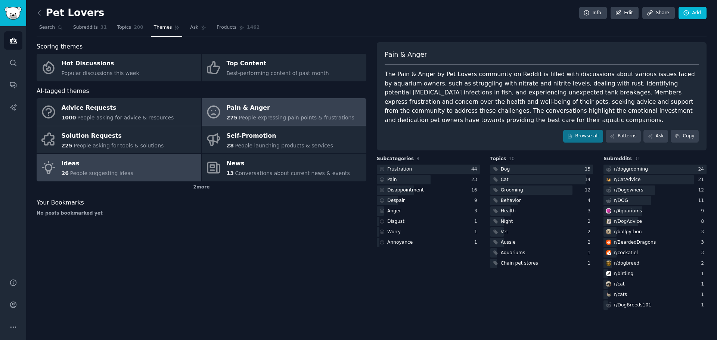
click at [162, 155] on link "Ideas 26 People suggesting ideas" at bounding box center [119, 168] width 165 height 28
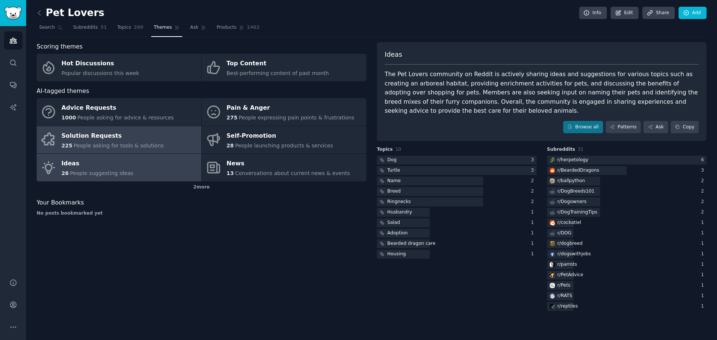
click at [138, 144] on span "People asking for tools & solutions" at bounding box center [119, 146] width 90 height 6
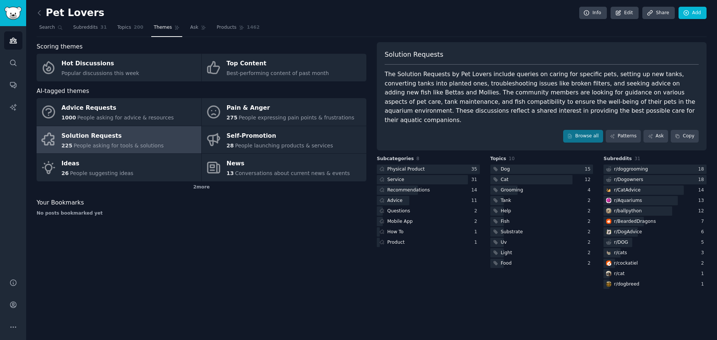
click at [154, 28] on span "Themes" at bounding box center [163, 27] width 18 height 7
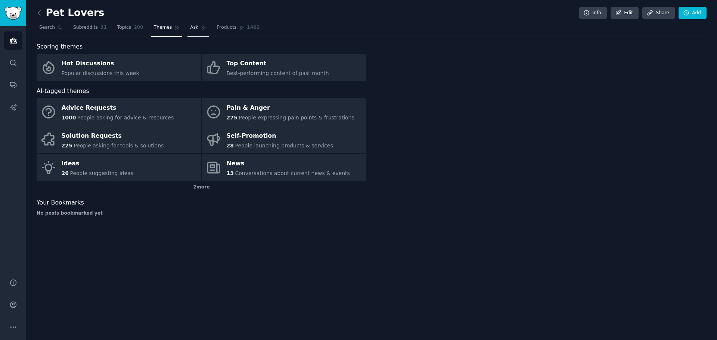
click at [189, 27] on link "Ask" at bounding box center [197, 29] width 21 height 15
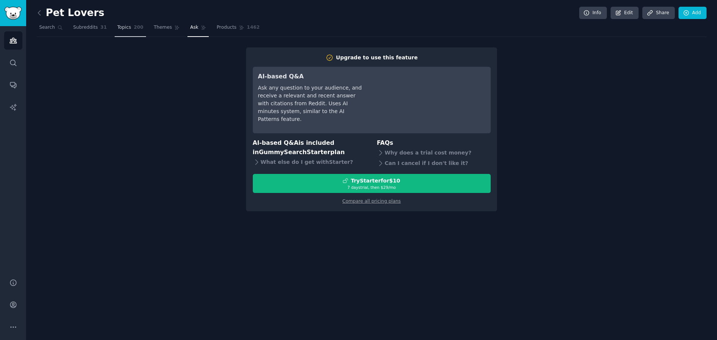
click at [131, 23] on link "Topics 200" at bounding box center [130, 29] width 31 height 15
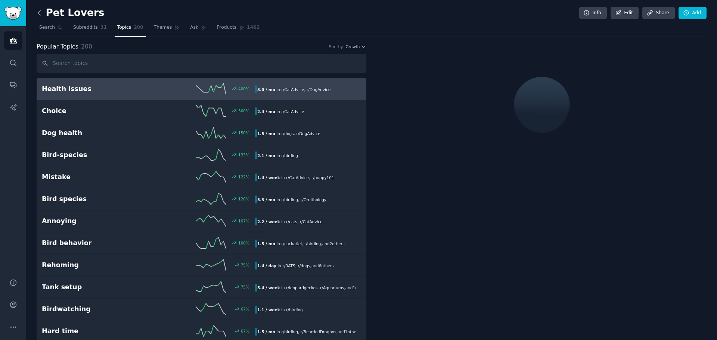
click at [43, 12] on icon at bounding box center [39, 13] width 8 height 8
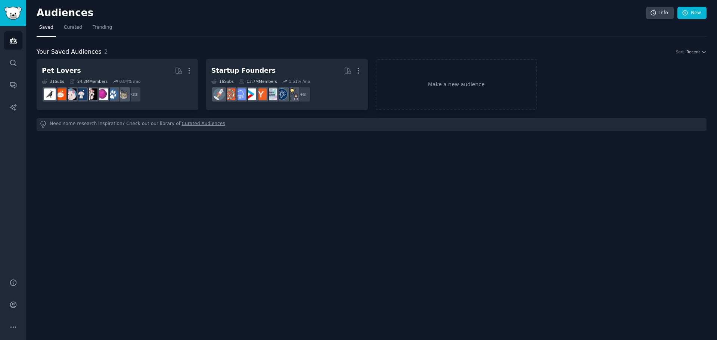
click at [43, 12] on h2 "Audiences" at bounding box center [341, 13] width 609 height 12
